Goal: Task Accomplishment & Management: Complete application form

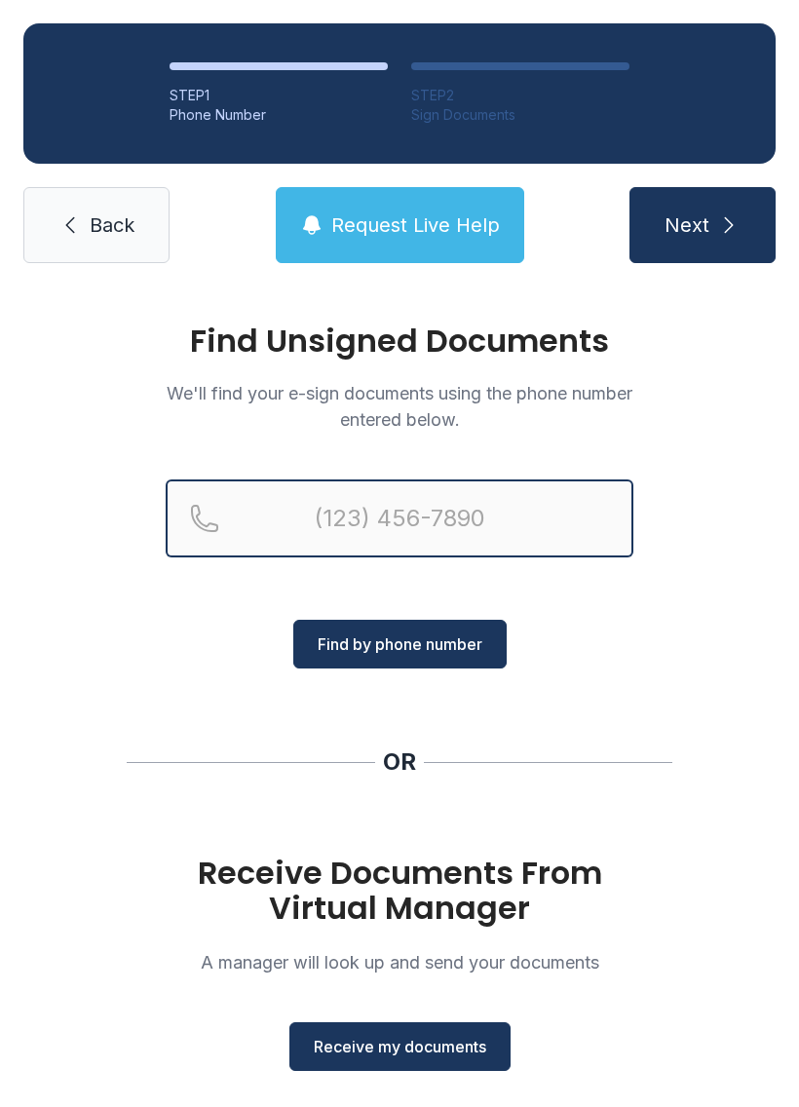
click at [437, 509] on input "Reservation phone number" at bounding box center [400, 518] width 468 height 78
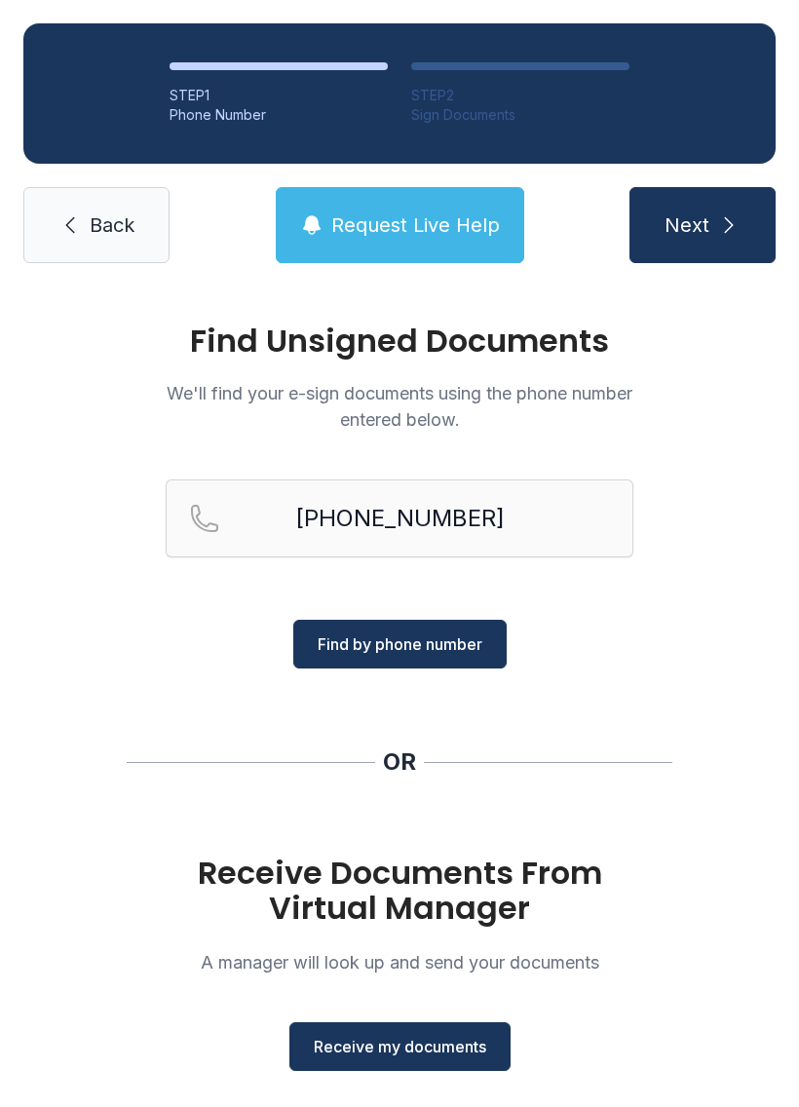
click at [422, 633] on span "Find by phone number" at bounding box center [400, 643] width 165 height 23
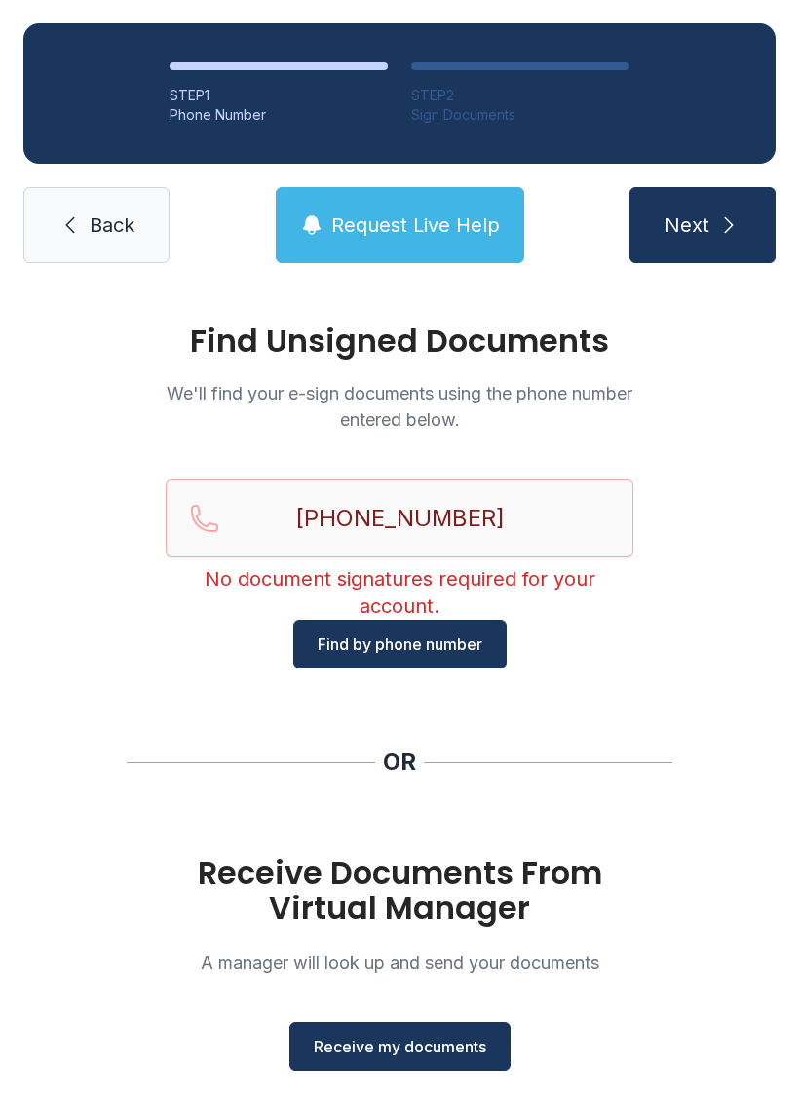
click at [440, 254] on button "Request Live Help" at bounding box center [400, 225] width 249 height 76
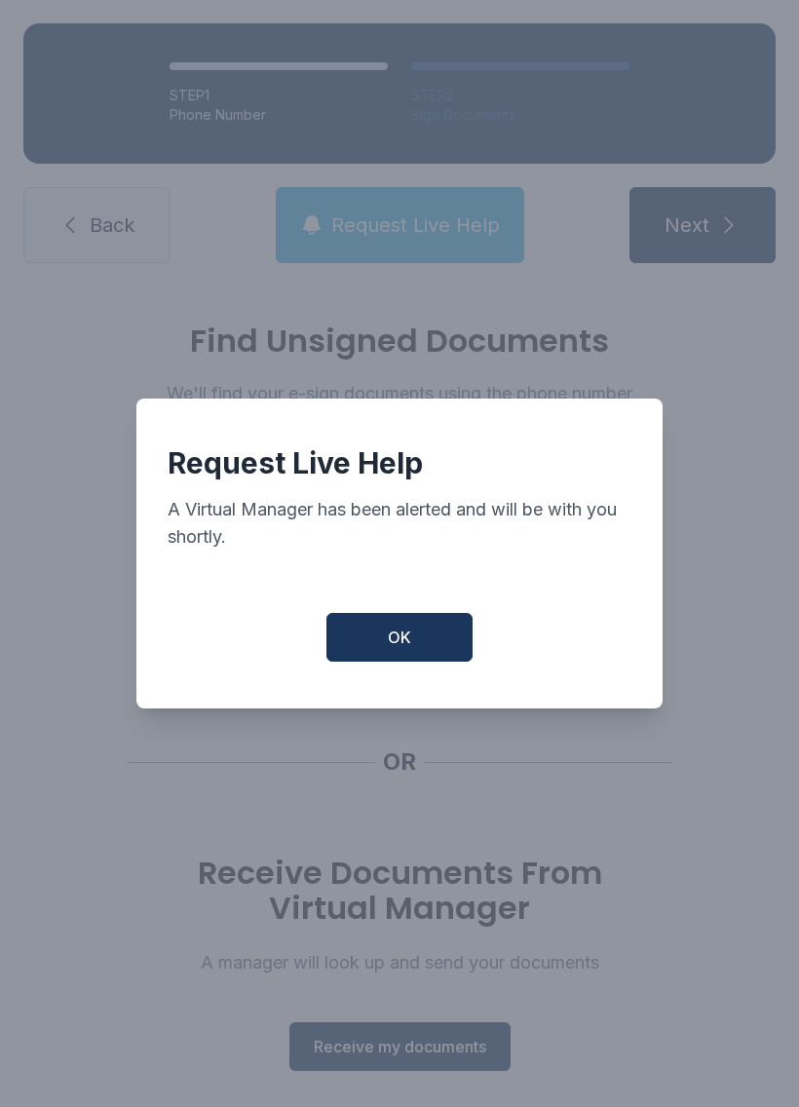
click at [460, 662] on button "OK" at bounding box center [399, 637] width 146 height 49
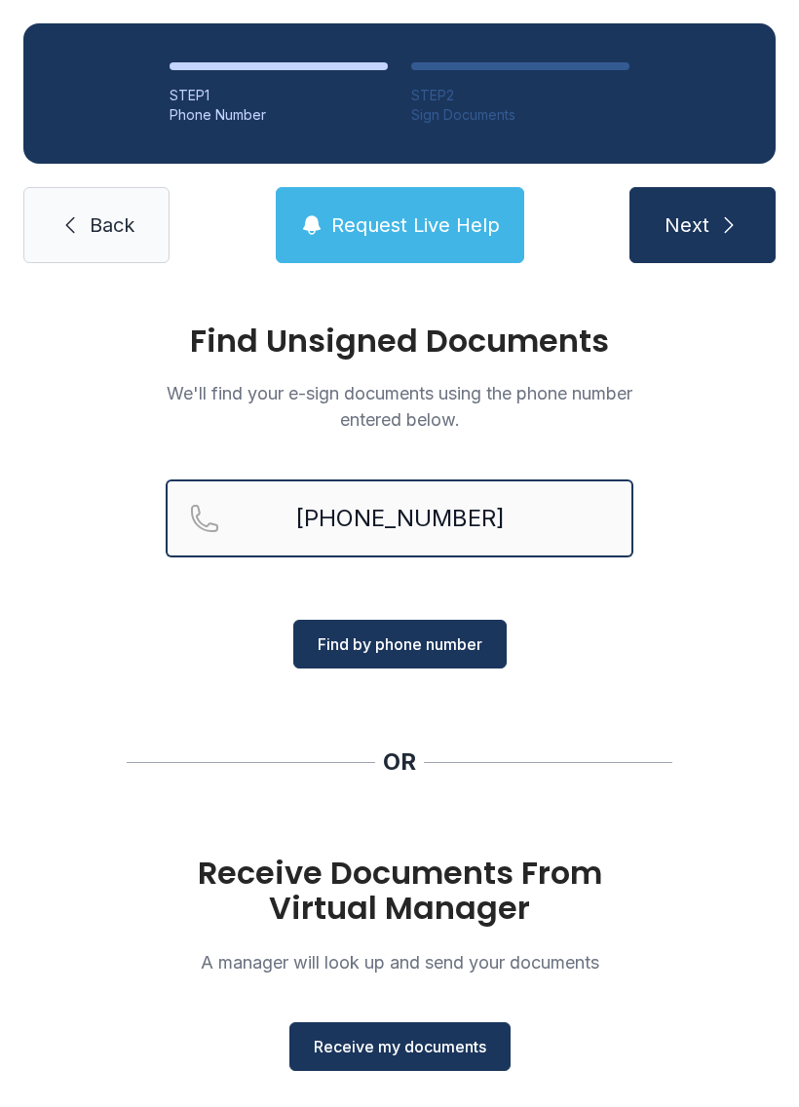
click at [491, 537] on input "[PHONE_NUMBER]" at bounding box center [400, 518] width 468 height 78
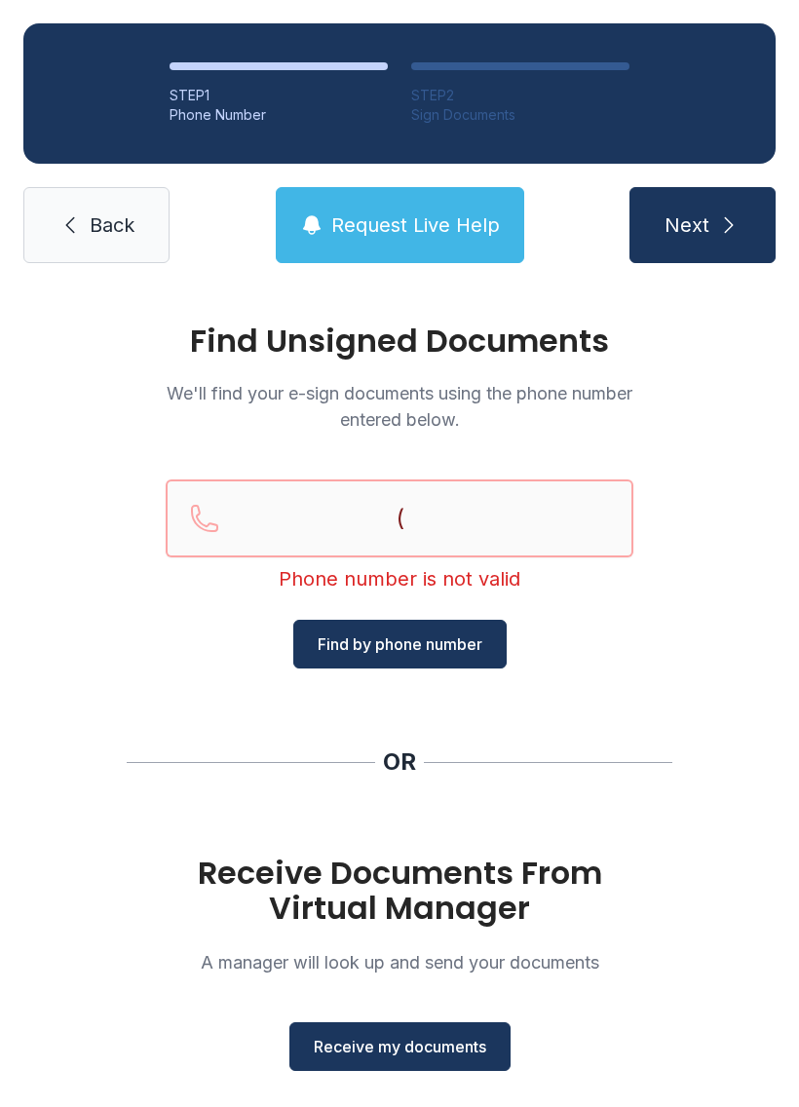
type input "("
click at [99, 220] on span "Back" at bounding box center [112, 224] width 45 height 27
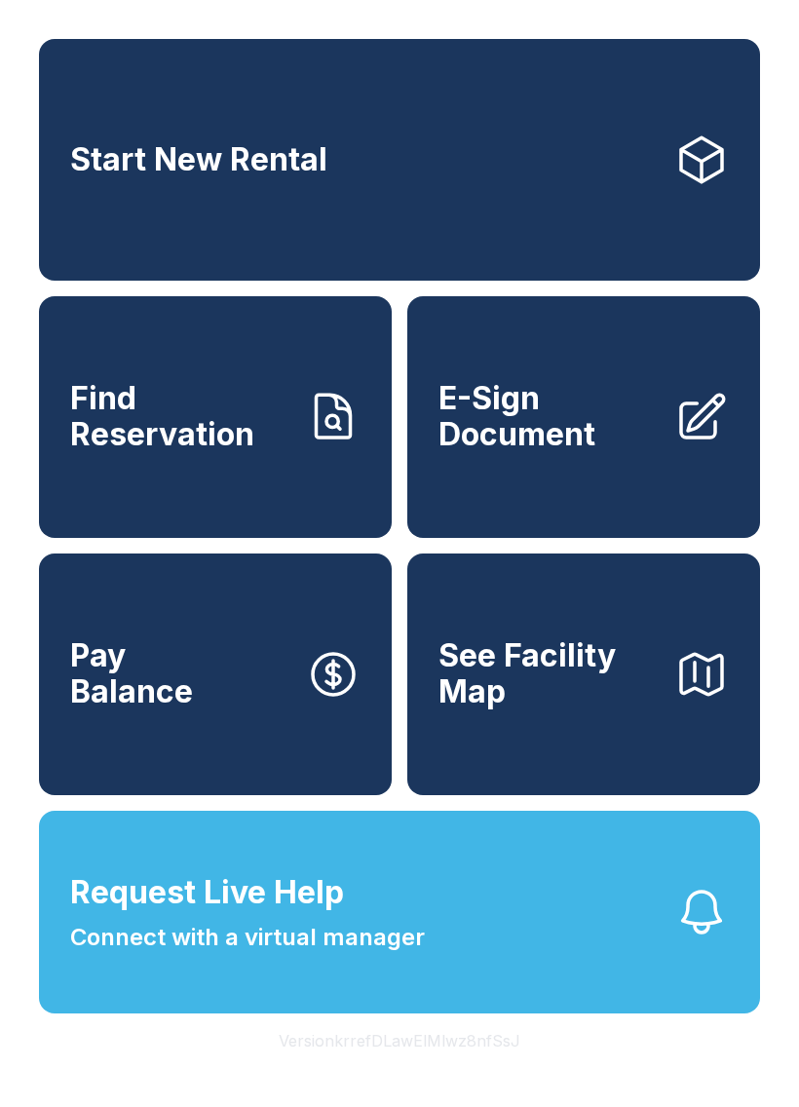
click at [426, 959] on button "Request Live Help Connect with a virtual manager" at bounding box center [399, 912] width 721 height 203
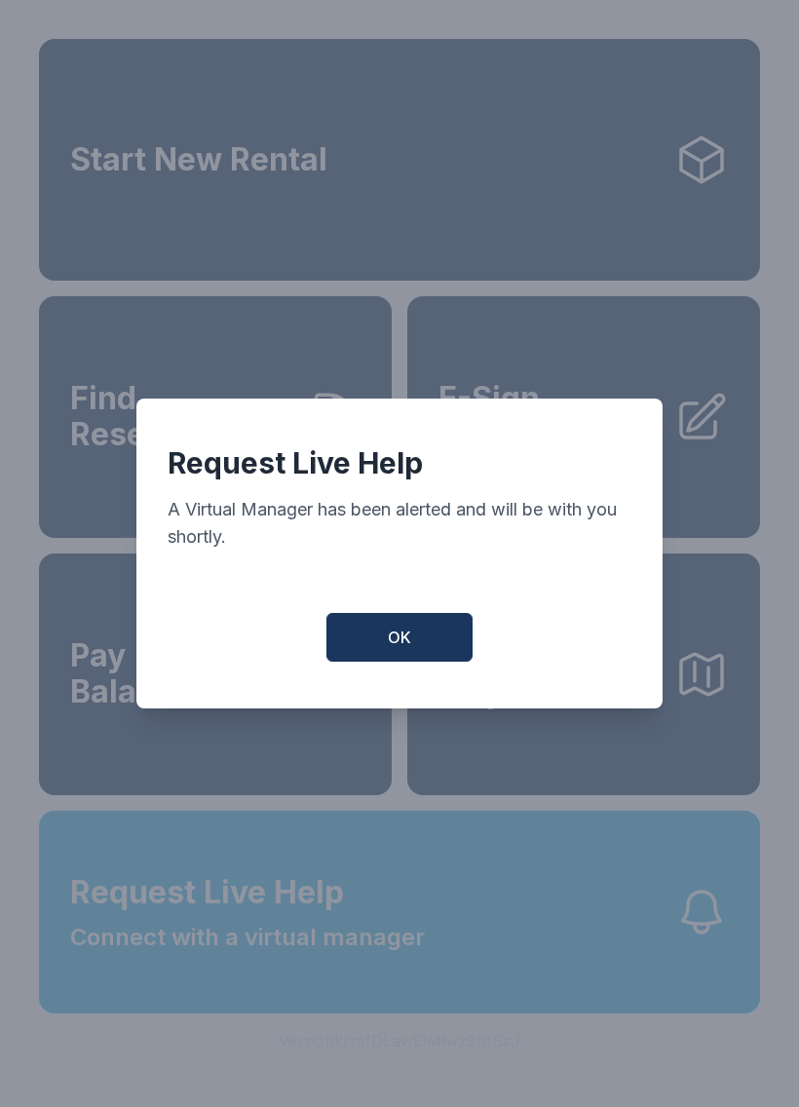
click at [435, 652] on button "OK" at bounding box center [399, 637] width 146 height 49
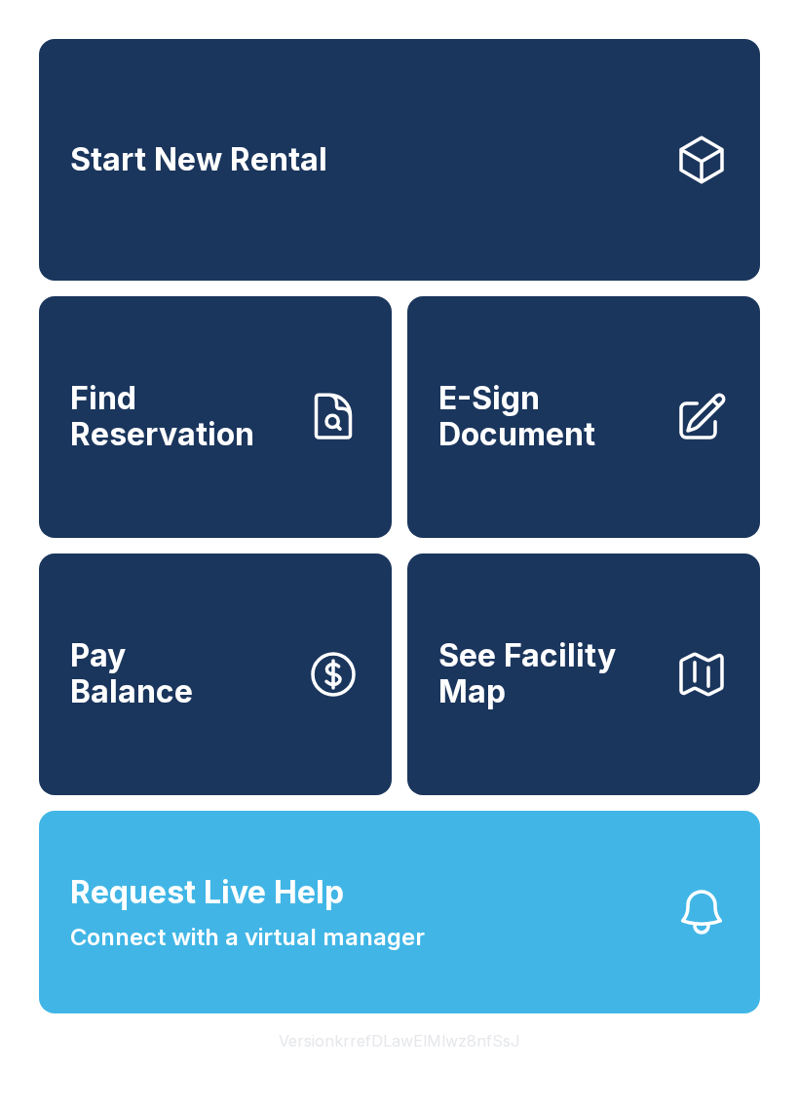
click at [385, 955] on span "Connect with a virtual manager" at bounding box center [247, 937] width 355 height 35
click at [334, 955] on span "Request Live Help Connect with a virtual manager" at bounding box center [247, 912] width 355 height 86
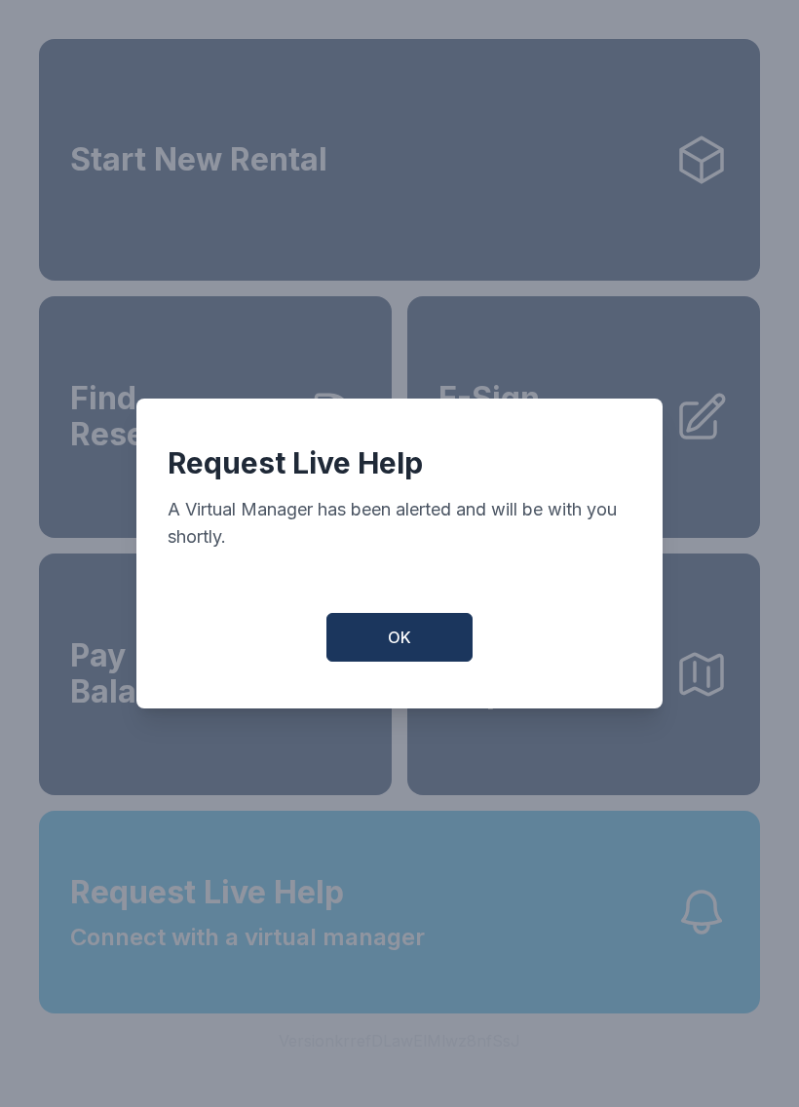
click at [416, 659] on button "OK" at bounding box center [399, 637] width 146 height 49
click at [416, 658] on button "OK" at bounding box center [399, 637] width 146 height 49
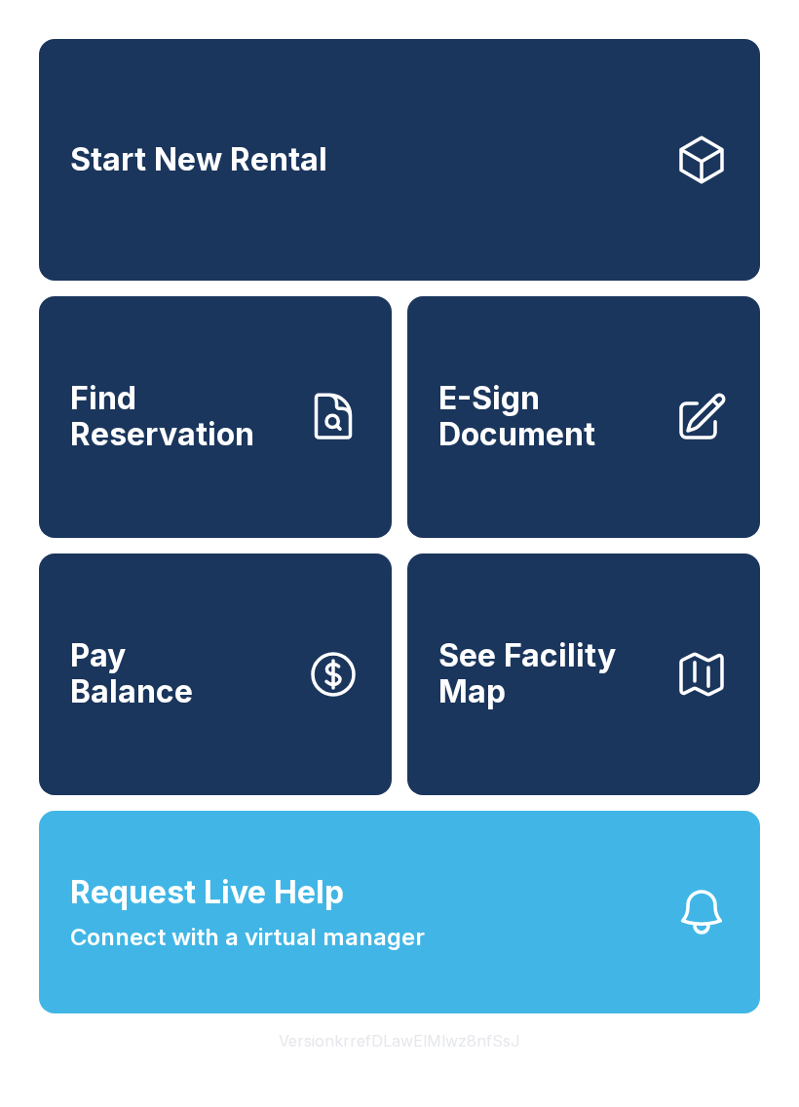
click at [391, 648] on button "Pay Balance" at bounding box center [215, 675] width 353 height 242
click at [584, 452] on span "E-Sign Document" at bounding box center [549, 416] width 220 height 71
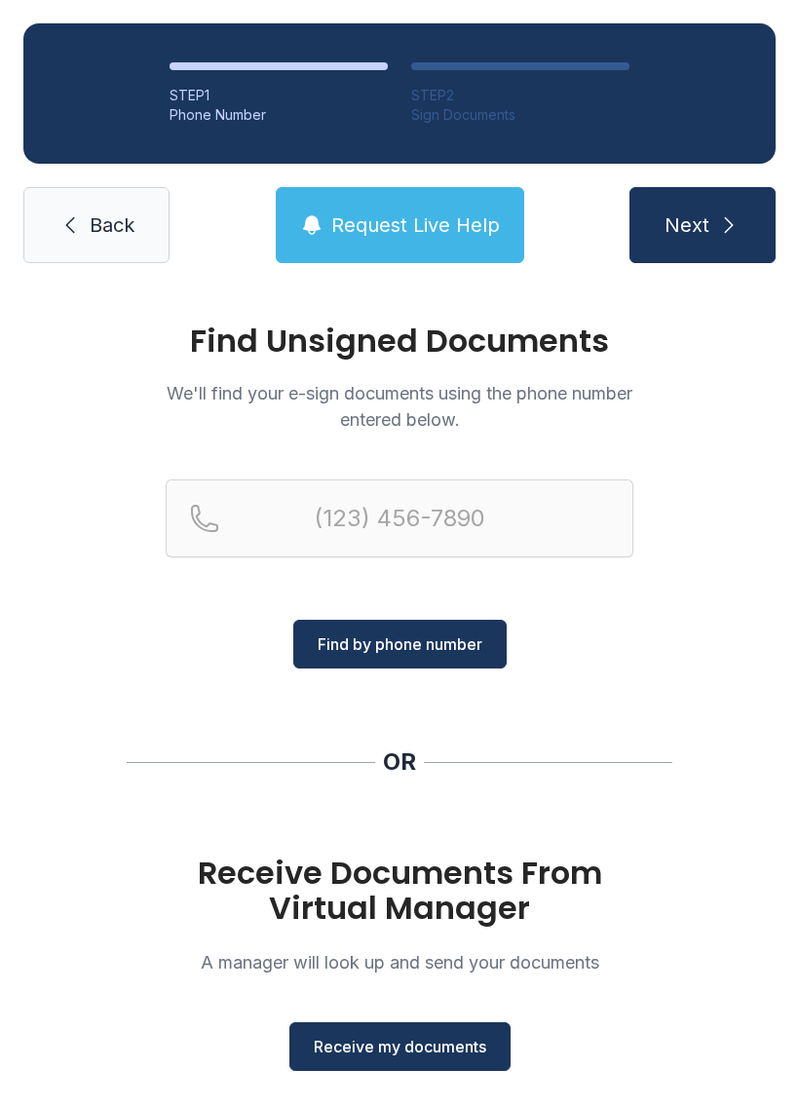
click at [425, 1051] on span "Receive my documents" at bounding box center [400, 1046] width 172 height 23
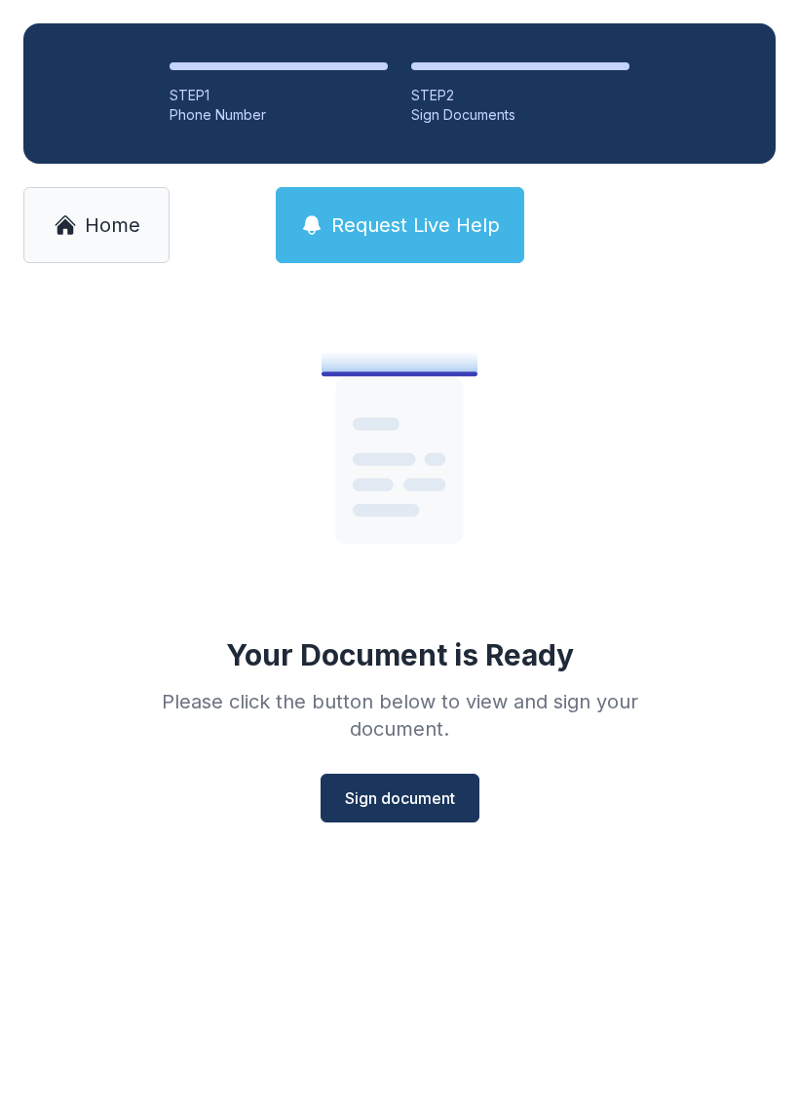
click at [410, 806] on span "Sign document" at bounding box center [400, 797] width 110 height 23
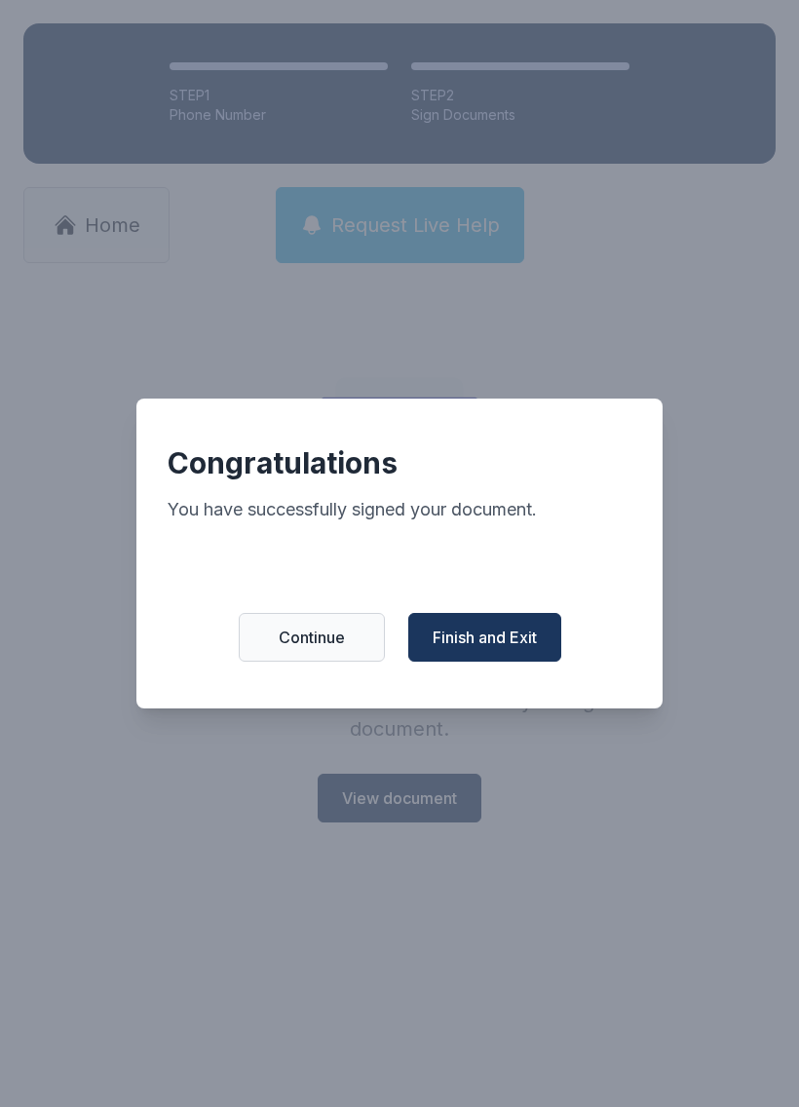
click at [489, 649] on span "Finish and Exit" at bounding box center [485, 637] width 104 height 23
